Goal: Information Seeking & Learning: Learn about a topic

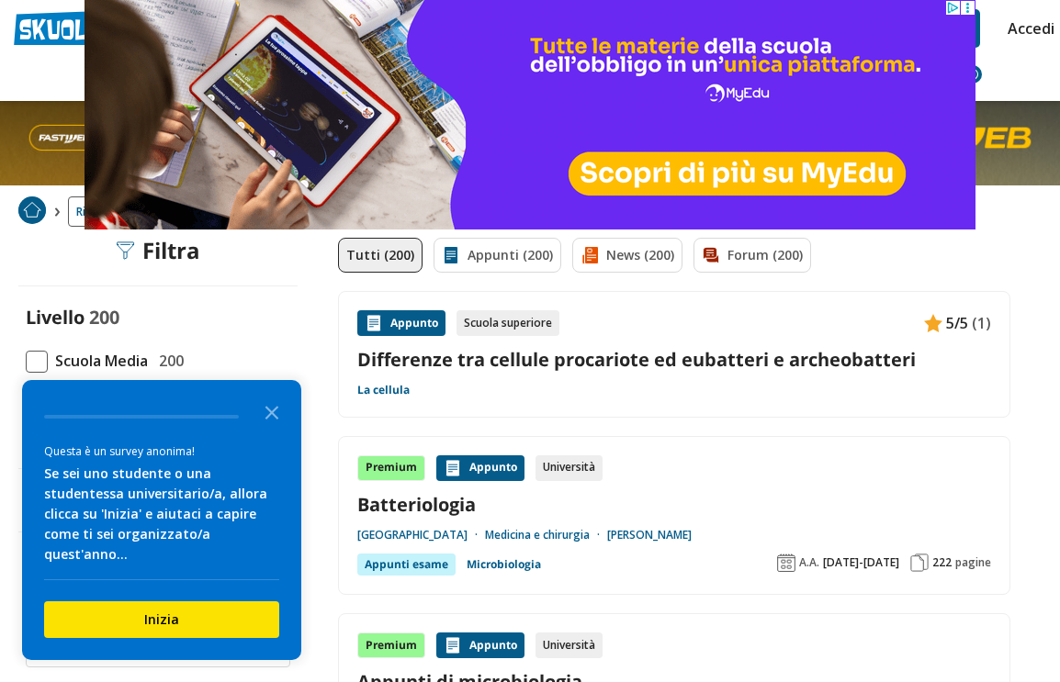
click at [277, 421] on icon "Close the survey" at bounding box center [271, 411] width 37 height 37
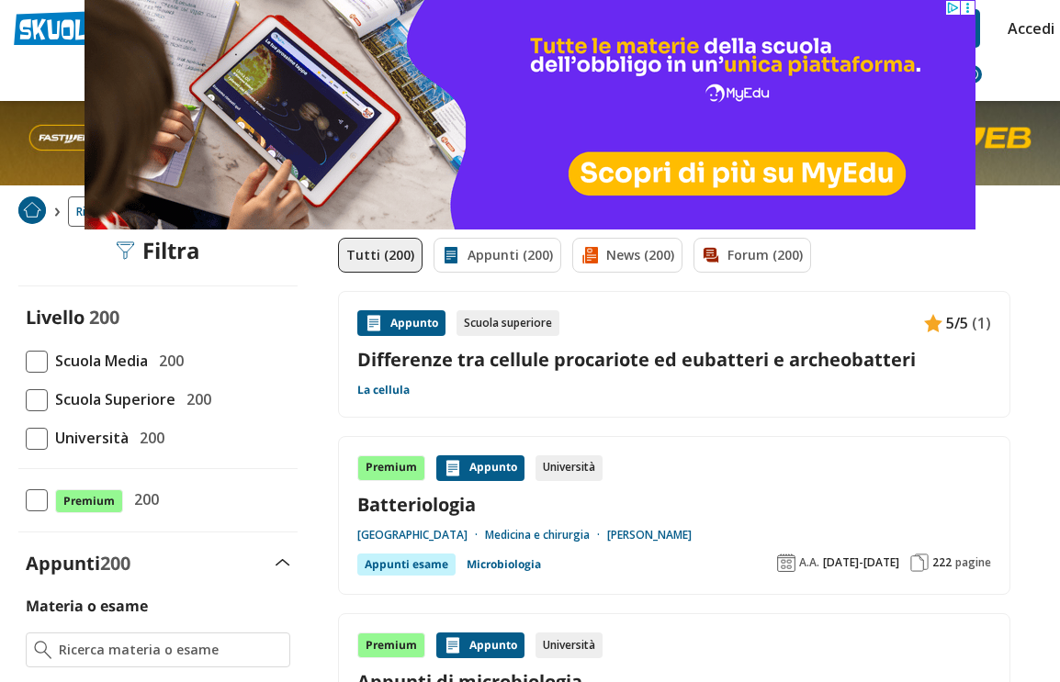
click at [78, 341] on div "Livello 200 Scuola Media 200 Scuola Superiore 200 Università 200" at bounding box center [157, 377] width 279 height 144
click at [42, 355] on span at bounding box center [37, 362] width 22 height 22
click at [26, 361] on input "Scuola Media 200" at bounding box center [26, 361] width 0 height 0
checkbox input "true"
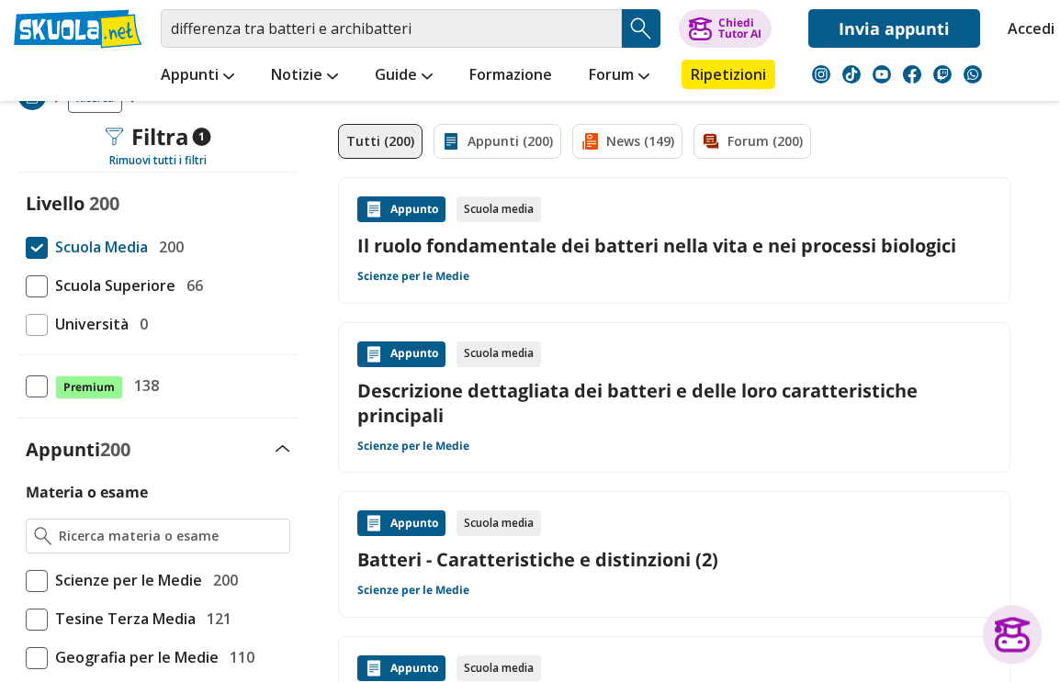
scroll to position [153, 0]
